Goal: Task Accomplishment & Management: Use online tool/utility

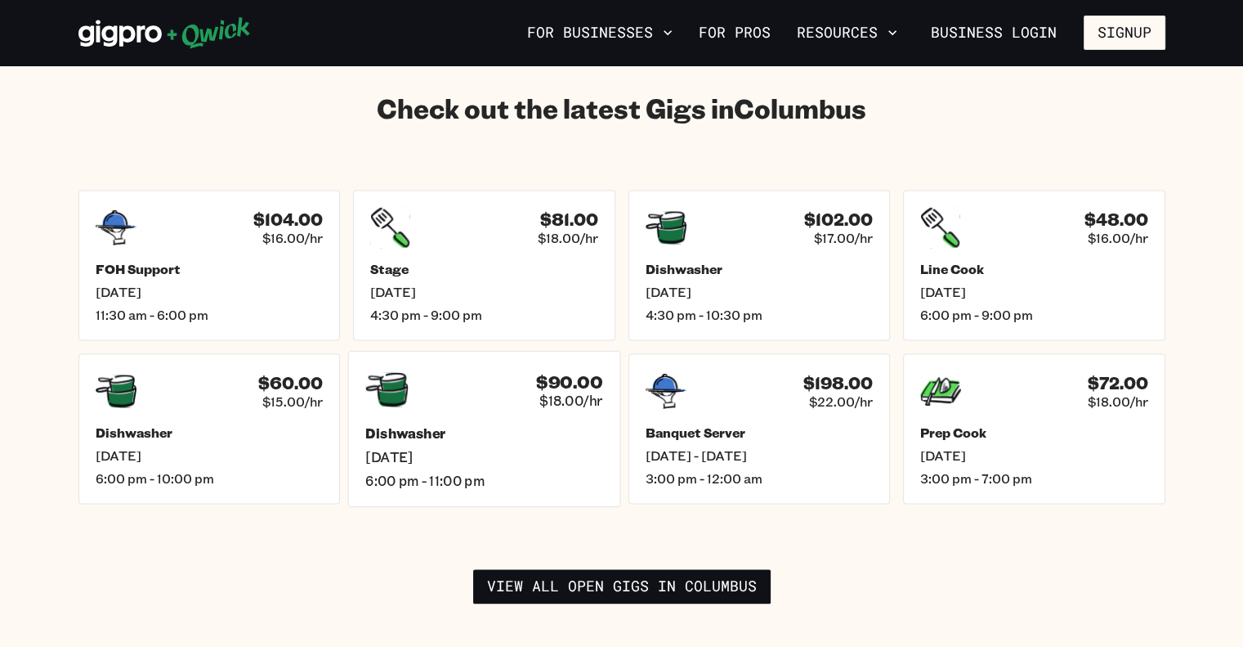
scroll to position [2452, 0]
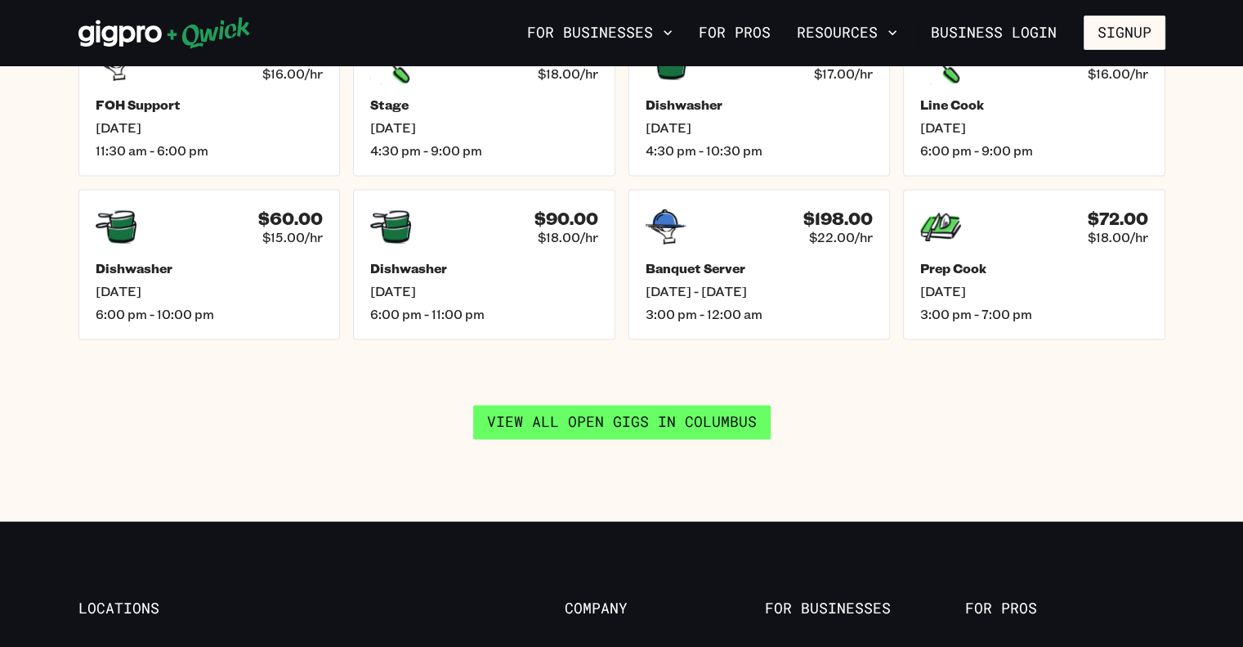
click at [618, 405] on link "View all open gigs in [GEOGRAPHIC_DATA]" at bounding box center [622, 422] width 298 height 34
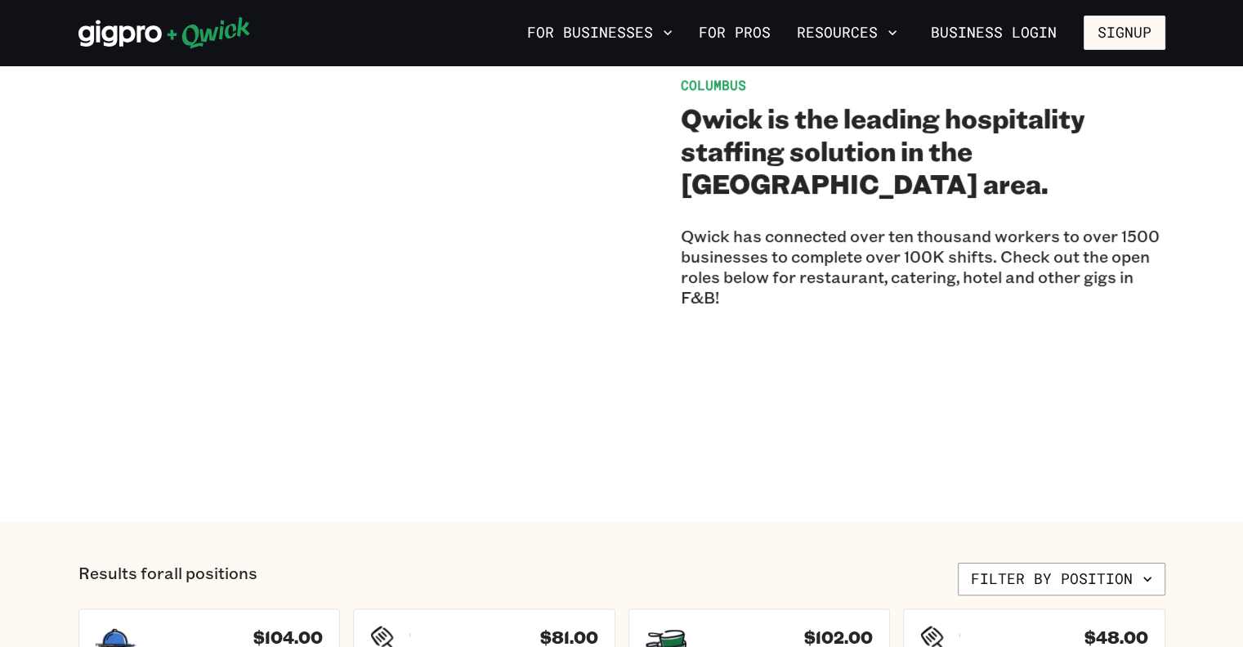
scroll to position [163, 0]
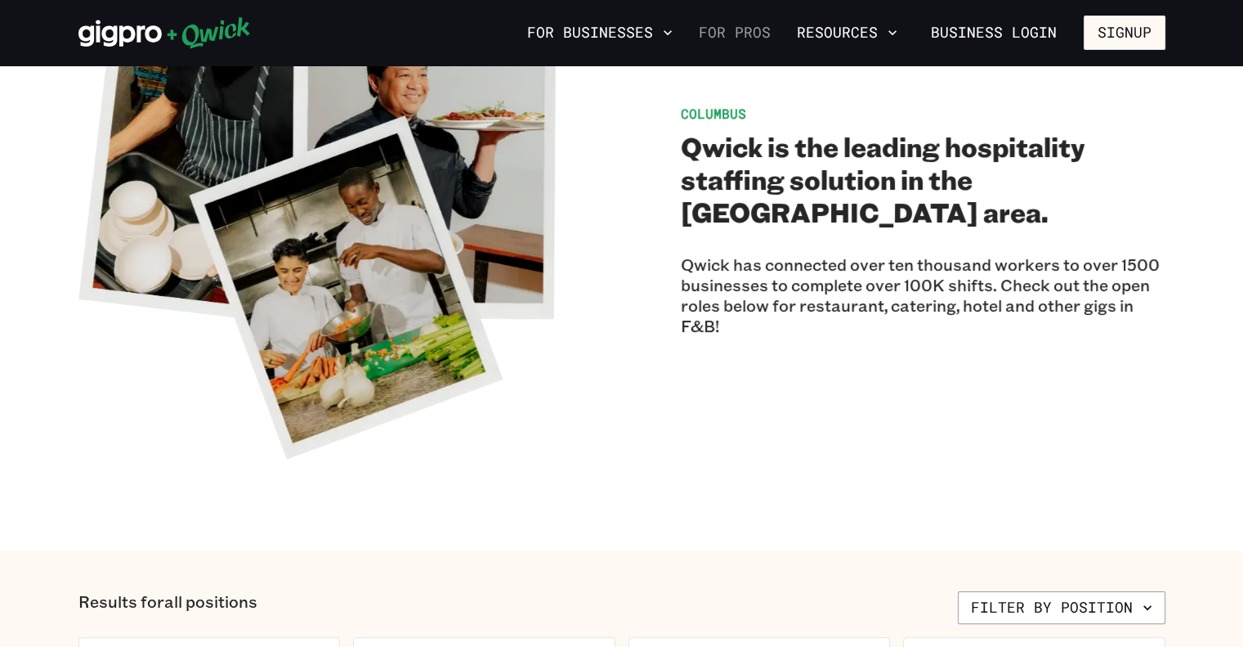
click at [736, 27] on link "For Pros" at bounding box center [734, 33] width 85 height 28
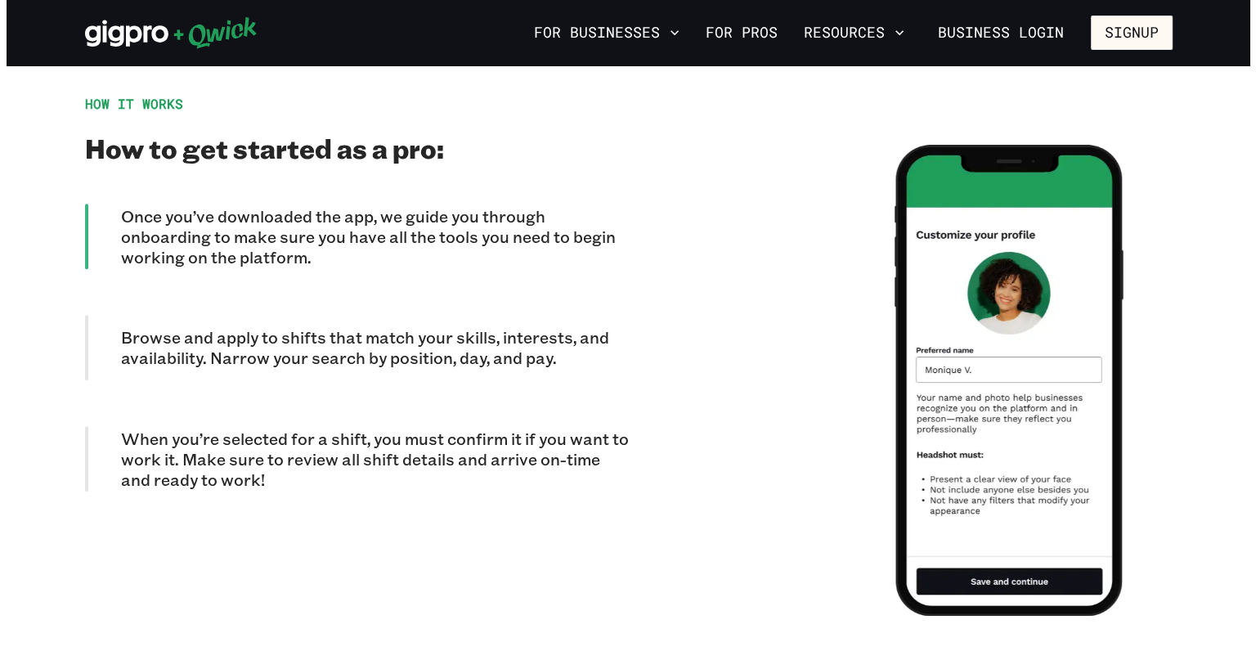
scroll to position [1471, 0]
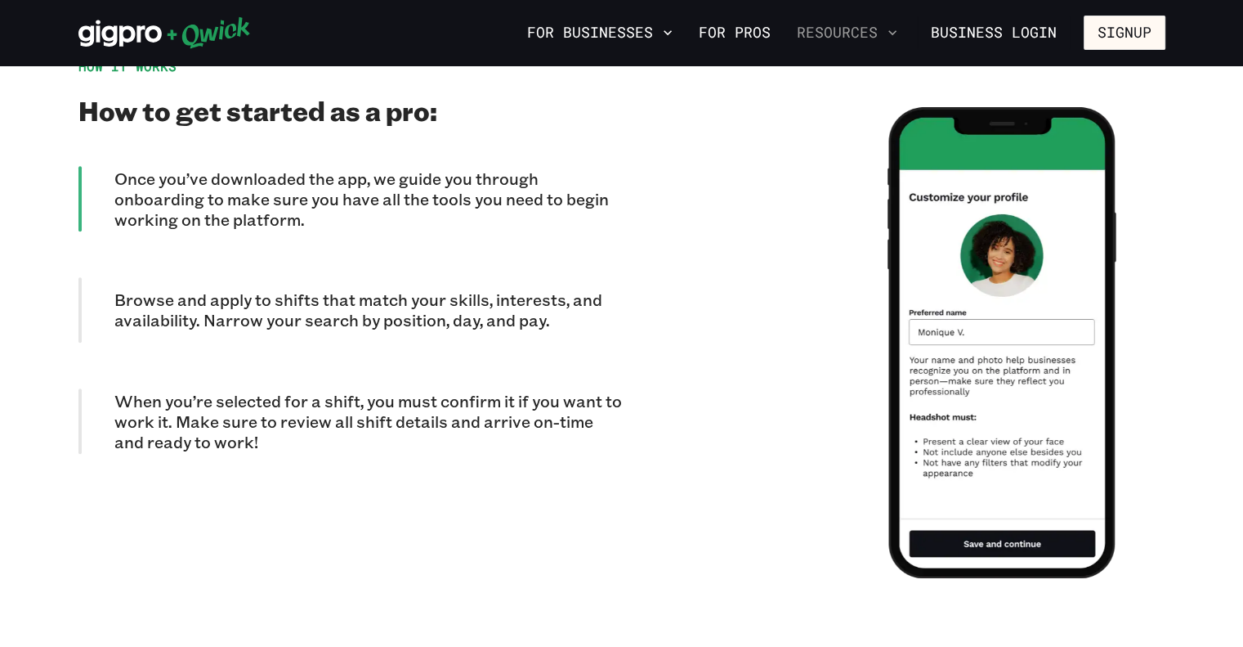
click at [867, 32] on button "Resources" at bounding box center [847, 33] width 114 height 28
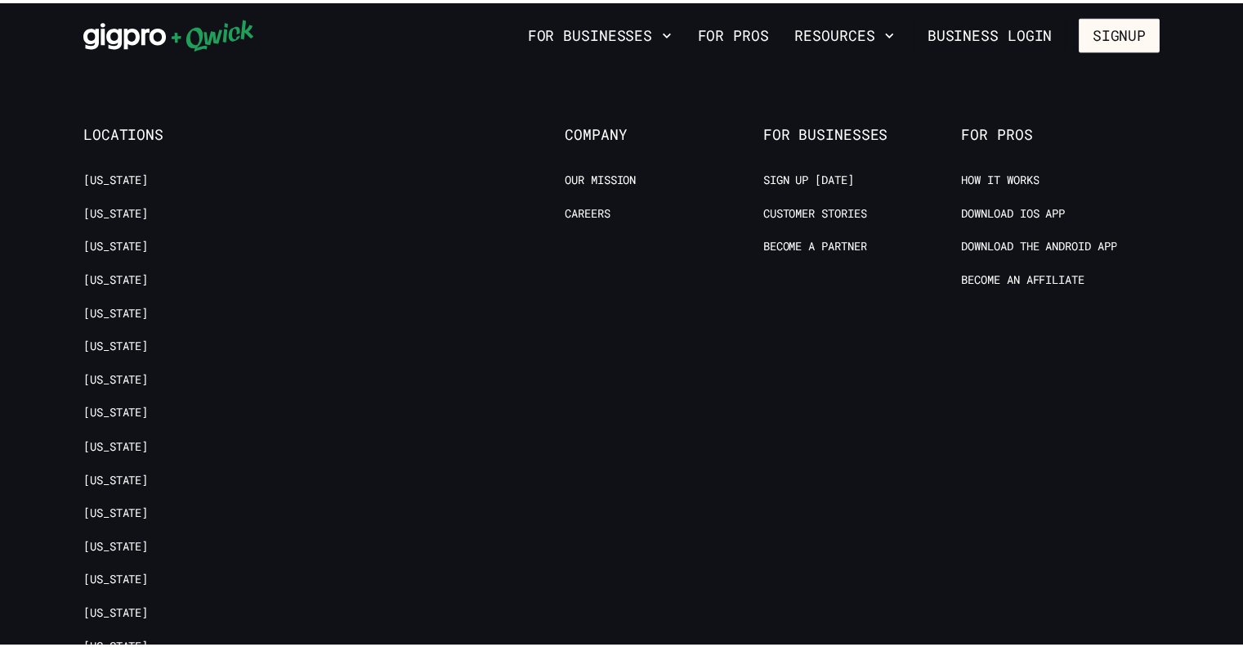
scroll to position [163, 0]
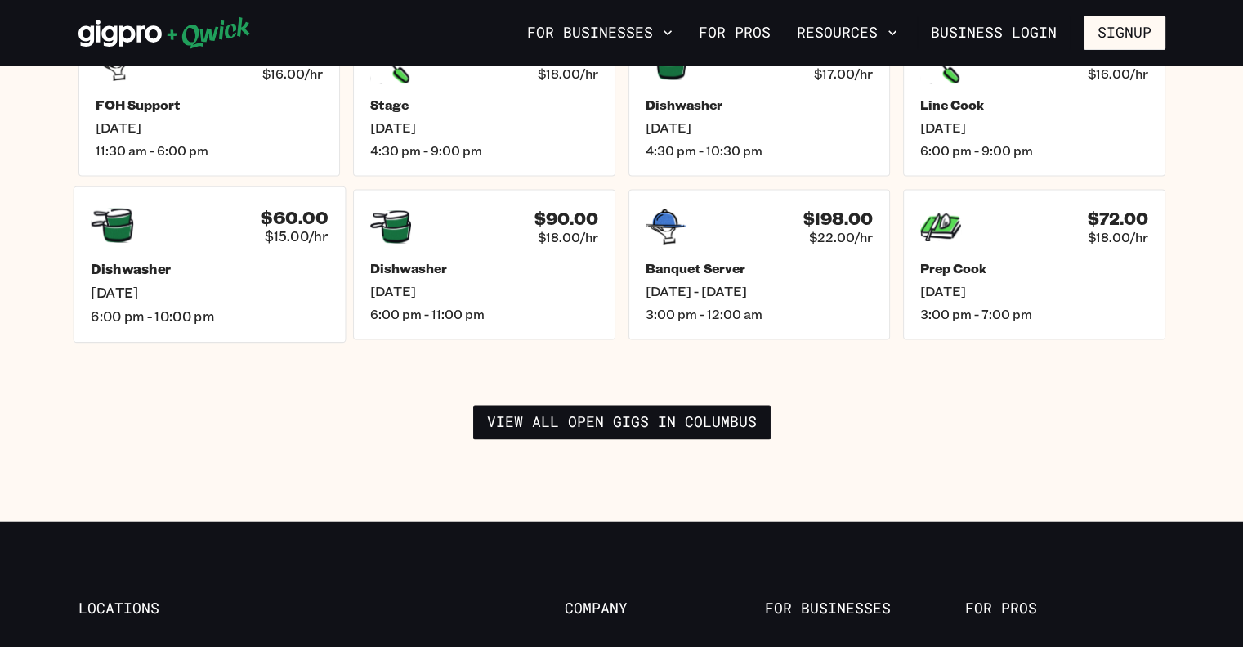
scroll to position [2371, 0]
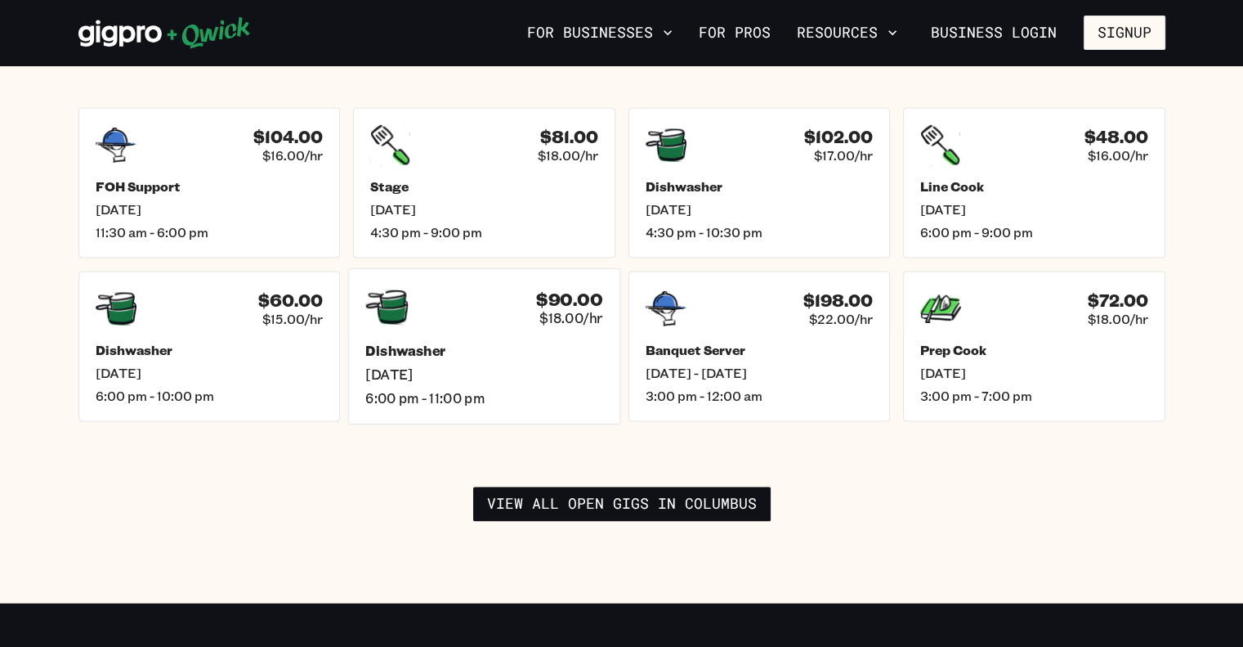
click at [442, 320] on div "$90.00 $18.00/hr Dishwasher [DATE] 6:00 pm - 11:00 pm" at bounding box center [484, 346] width 272 height 156
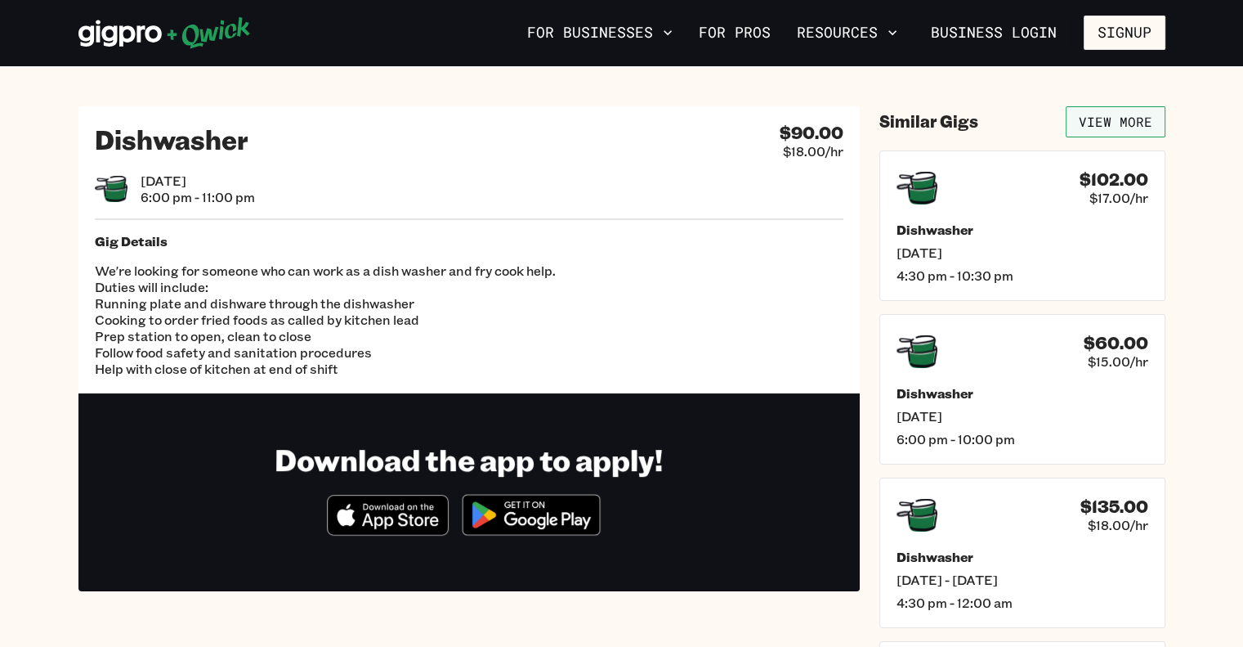
click at [1120, 115] on link "View More" at bounding box center [1116, 121] width 100 height 31
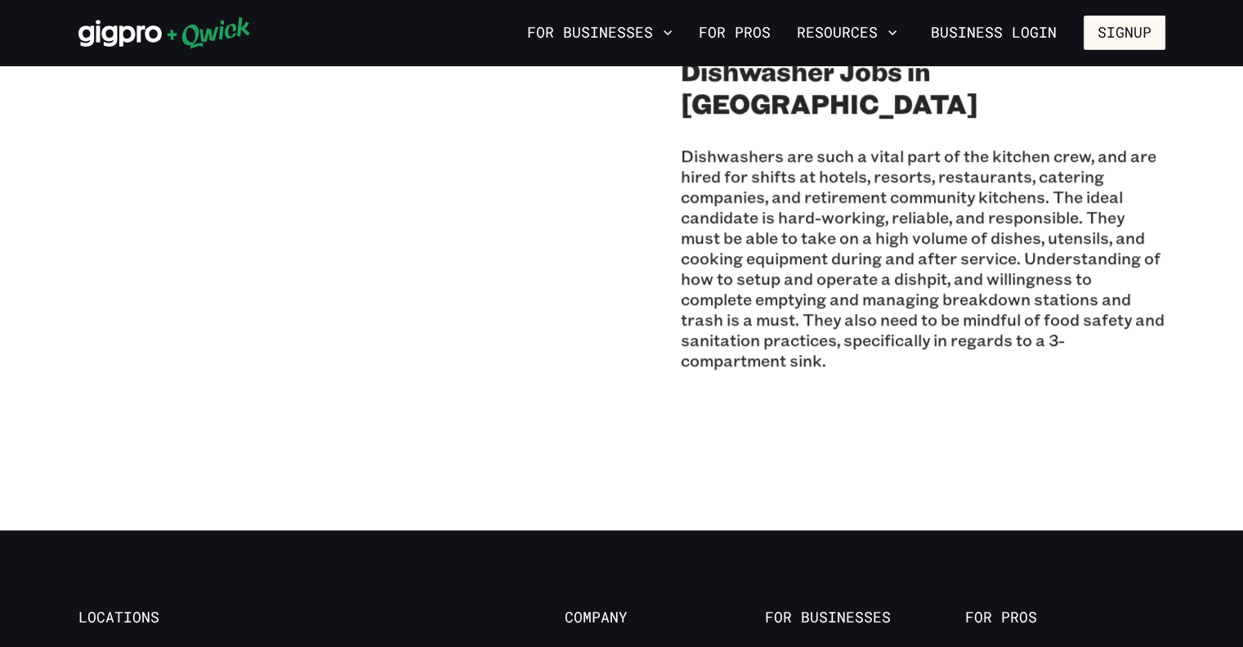
scroll to position [1390, 0]
